Goal: Task Accomplishment & Management: Complete application form

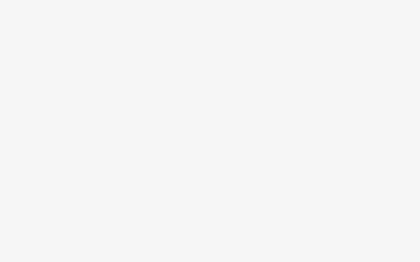
scroll to position [46, 0]
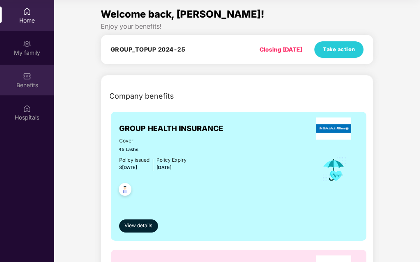
click at [28, 76] on img at bounding box center [27, 76] width 8 height 8
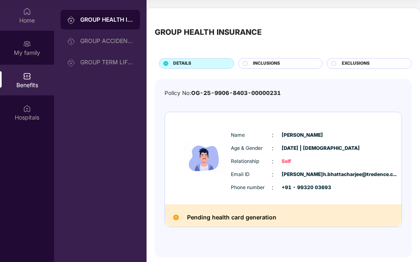
click at [26, 14] on img at bounding box center [27, 11] width 8 height 8
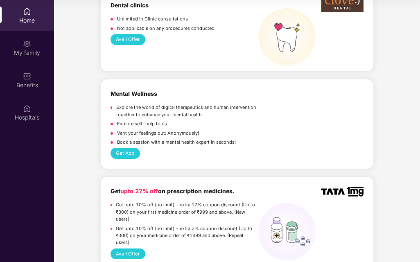
scroll to position [1251, 0]
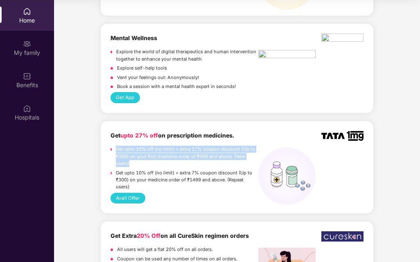
drag, startPoint x: 136, startPoint y: 154, endPoint x: 116, endPoint y: 141, distance: 23.6
click at [116, 146] on p "Get upto 10% off (no limit) + extra 17% coupon discount (Up to ₹300) on your fi…" at bounding box center [187, 156] width 143 height 21
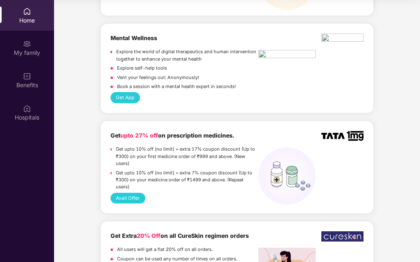
drag, startPoint x: 116, startPoint y: 141, endPoint x: 132, endPoint y: 180, distance: 41.8
click at [132, 180] on p "Get upto 10% off (no limit) + extra 7% coupon discount (Up to ₹300) on your med…" at bounding box center [187, 180] width 143 height 21
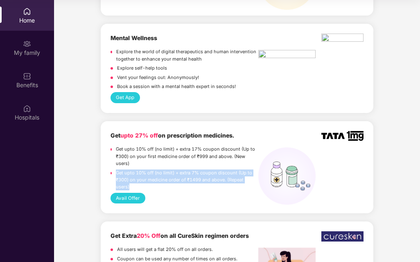
drag, startPoint x: 132, startPoint y: 180, endPoint x: 114, endPoint y: 164, distance: 23.5
click at [114, 170] on div "Get upto 10% off (no limit) + extra 7% coupon discount (Up to ₹300) on your med…" at bounding box center [185, 181] width 148 height 23
click at [169, 170] on p "Get upto 10% off (no limit) + extra 7% coupon discount (Up to ₹300) on your med…" at bounding box center [187, 180] width 143 height 21
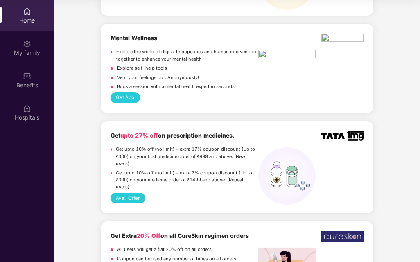
click at [163, 170] on p "Get upto 10% off (no limit) + extra 7% coupon discount (Up to ₹300) on your med…" at bounding box center [187, 180] width 143 height 21
drag, startPoint x: 163, startPoint y: 164, endPoint x: 172, endPoint y: 168, distance: 9.2
click at [172, 170] on p "Get upto 10% off (no limit) + extra 7% coupon discount (Up to ₹300) on your med…" at bounding box center [187, 180] width 143 height 21
click at [175, 170] on p "Get upto 10% off (no limit) + extra 7% coupon discount (Up to ₹300) on your med…" at bounding box center [187, 180] width 143 height 21
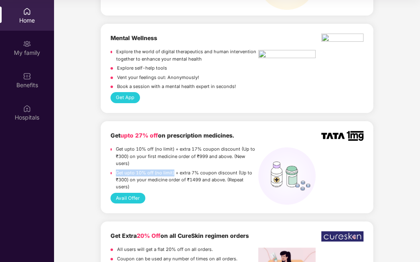
drag, startPoint x: 173, startPoint y: 167, endPoint x: 116, endPoint y: 164, distance: 57.8
click at [116, 170] on p "Get upto 10% off (no limit) + extra 7% coupon discount (Up to ₹300) on your med…" at bounding box center [187, 180] width 143 height 21
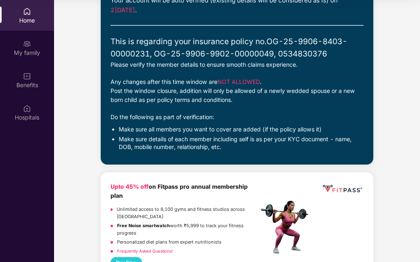
scroll to position [588, 0]
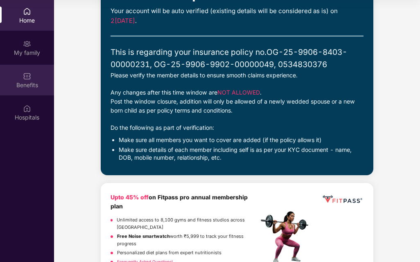
click at [19, 84] on div "Benefits" at bounding box center [27, 85] width 54 height 8
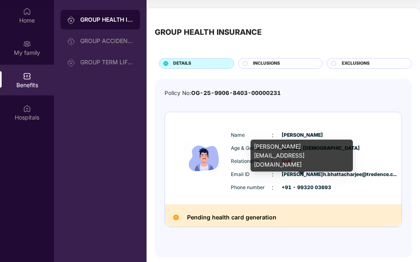
scroll to position [15, 0]
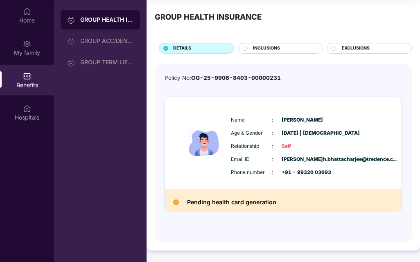
click at [246, 50] on circle at bounding box center [245, 48] width 5 height 5
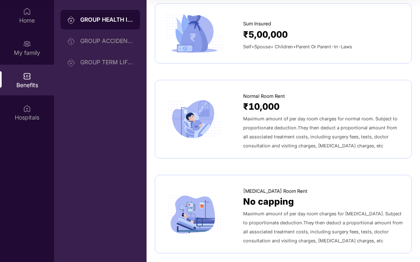
scroll to position [0, 0]
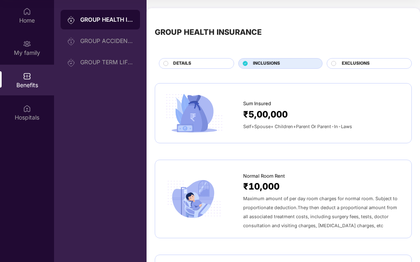
click at [336, 62] on div at bounding box center [334, 64] width 7 height 7
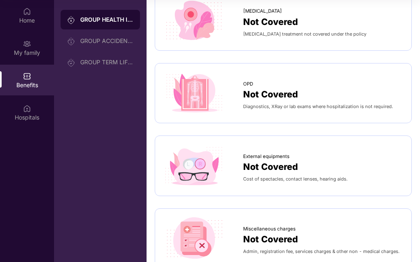
scroll to position [3, 0]
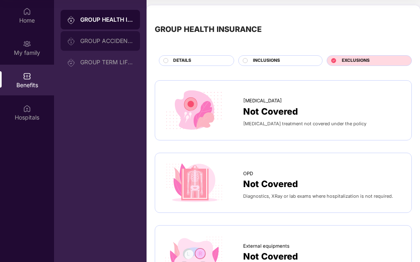
click at [109, 46] on div "GROUP ACCIDENTAL INSURANCE" at bounding box center [100, 41] width 79 height 20
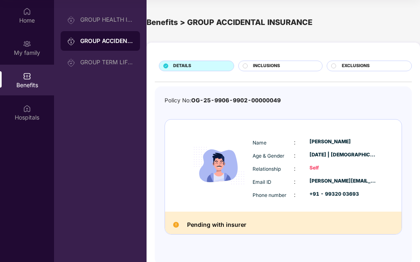
click at [245, 64] on icon at bounding box center [245, 66] width 5 height 5
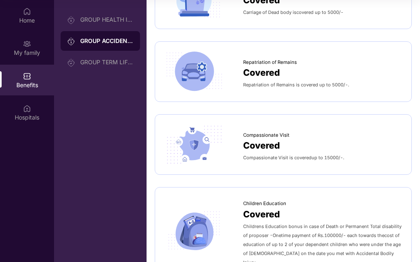
scroll to position [923, 0]
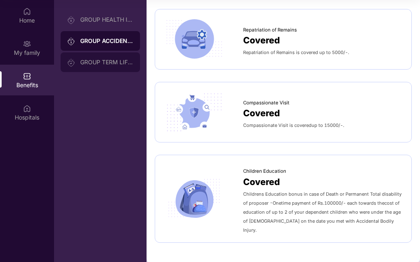
click at [100, 57] on div "GROUP TERM LIFE INSURANCE" at bounding box center [100, 62] width 79 height 20
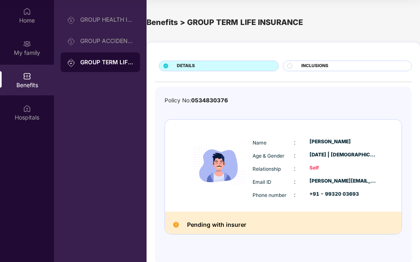
scroll to position [22, 0]
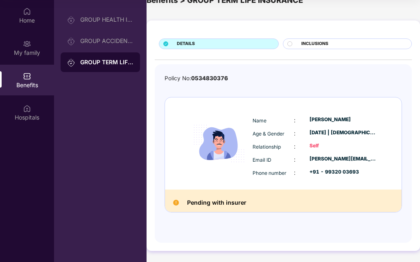
click at [302, 41] on span "INCLUSIONS" at bounding box center [315, 44] width 27 height 7
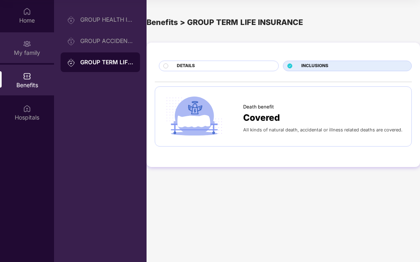
click at [34, 52] on div "My family" at bounding box center [27, 53] width 54 height 8
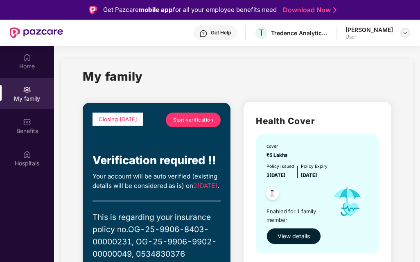
click at [405, 32] on img at bounding box center [405, 32] width 7 height 7
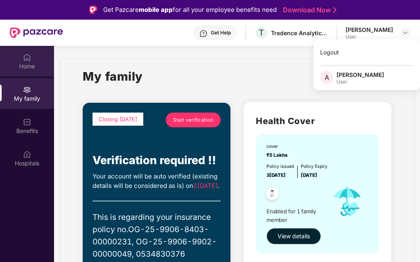
click at [18, 55] on div "Home" at bounding box center [27, 61] width 54 height 31
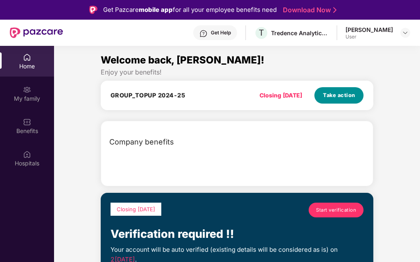
click at [337, 92] on span "Take action" at bounding box center [339, 95] width 32 height 8
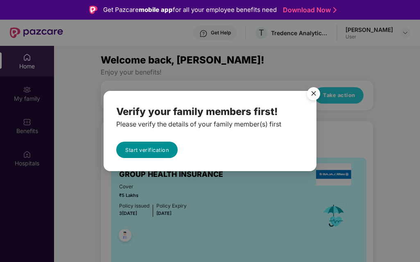
click at [148, 149] on link "Start verification" at bounding box center [146, 150] width 61 height 16
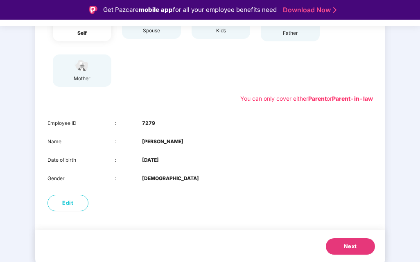
scroll to position [20, 0]
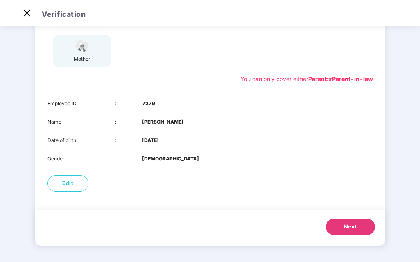
click at [357, 226] on button "Next" at bounding box center [350, 227] width 49 height 16
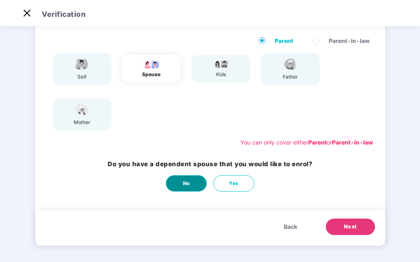
click at [191, 181] on button "No" at bounding box center [186, 183] width 41 height 16
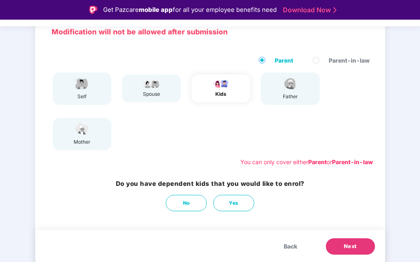
scroll to position [20, 0]
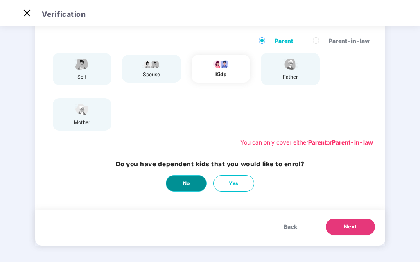
click at [189, 179] on button "No" at bounding box center [186, 183] width 41 height 16
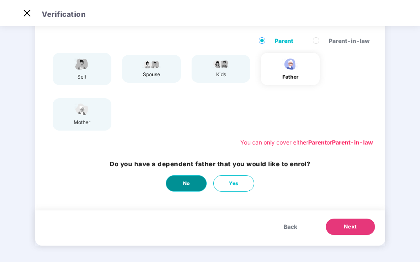
scroll to position [0, 0]
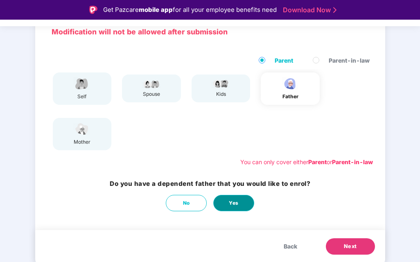
click at [230, 202] on span "Yes" at bounding box center [234, 203] width 10 height 7
select select "****"
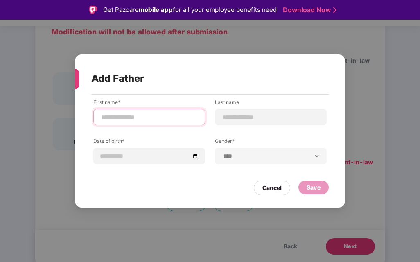
click at [153, 118] on input at bounding box center [149, 117] width 98 height 9
type input "**********"
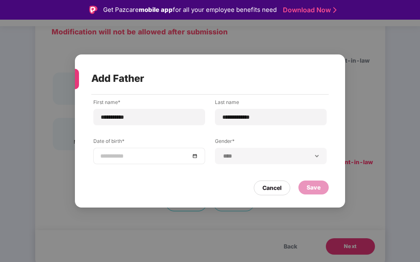
click at [195, 158] on div at bounding box center [149, 156] width 98 height 9
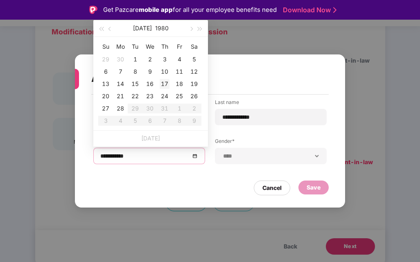
type input "**********"
click at [168, 88] on div "17" at bounding box center [165, 84] width 10 height 10
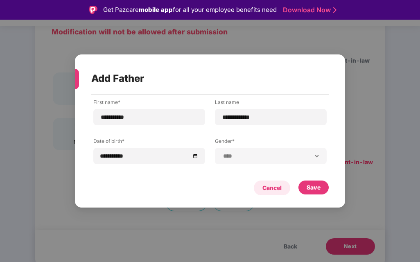
click at [275, 185] on div "Cancel" at bounding box center [272, 188] width 19 height 9
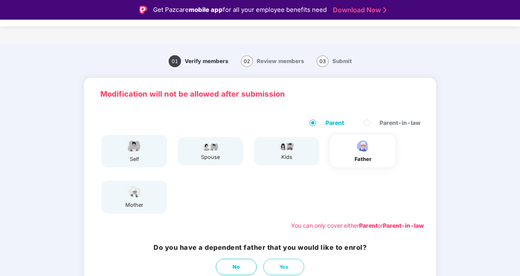
scroll to position [50, 0]
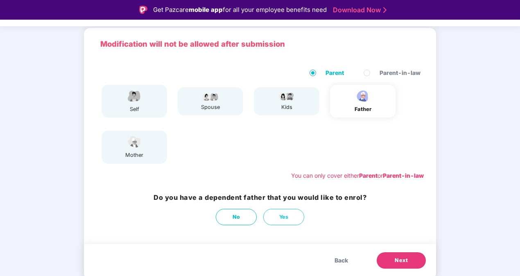
click at [343, 260] on span "Back" at bounding box center [342, 260] width 14 height 9
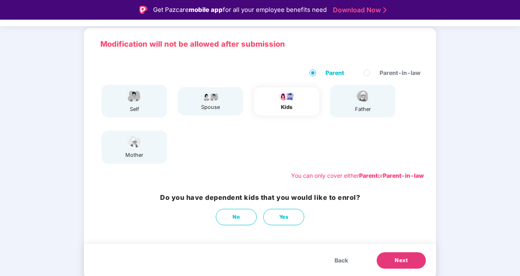
scroll to position [20, 0]
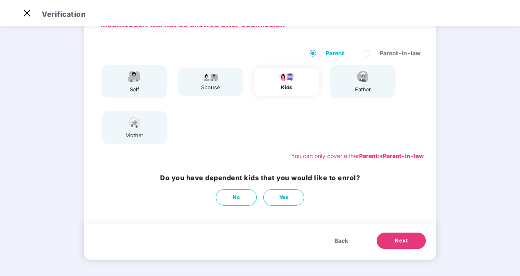
click at [345, 246] on button "Back" at bounding box center [342, 241] width 30 height 16
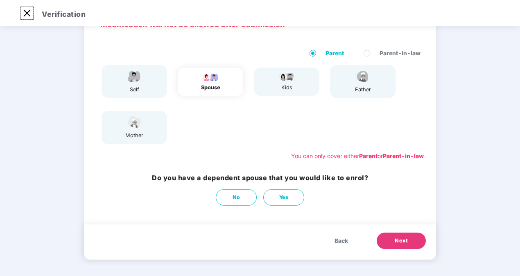
click at [28, 11] on img at bounding box center [26, 13] width 13 height 13
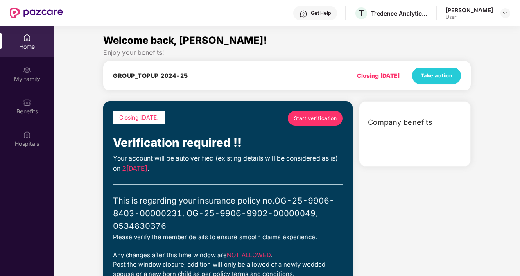
scroll to position [46, 0]
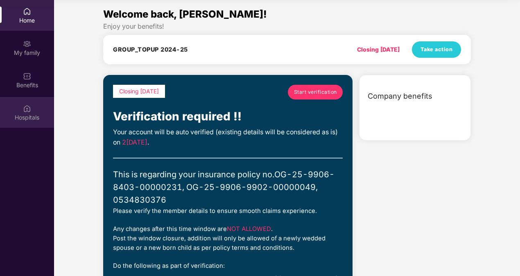
click at [26, 113] on div "Hospitals" at bounding box center [27, 117] width 54 height 8
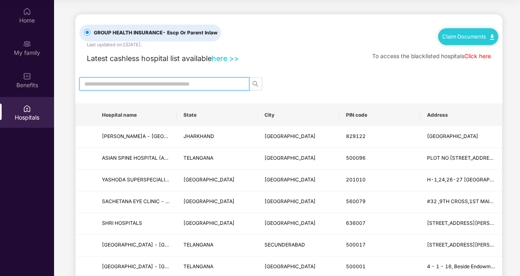
click at [222, 83] on input "text" at bounding box center [161, 83] width 154 height 9
click at [188, 83] on input "text" at bounding box center [161, 83] width 154 height 9
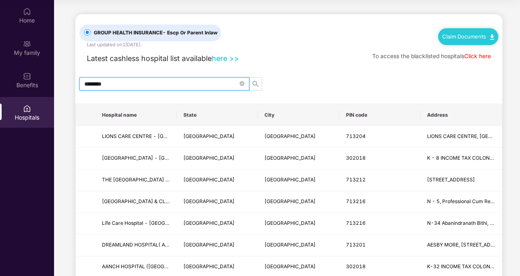
type input "********"
click at [227, 59] on link "here >>" at bounding box center [225, 58] width 27 height 9
